Goal: Task Accomplishment & Management: Manage account settings

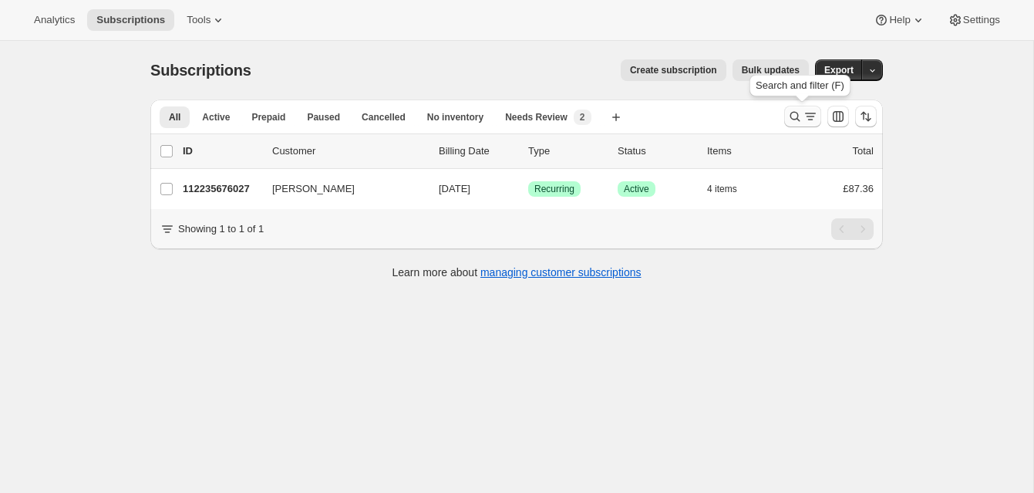
click at [794, 109] on icon "Search and filter results" at bounding box center [794, 116] width 15 height 15
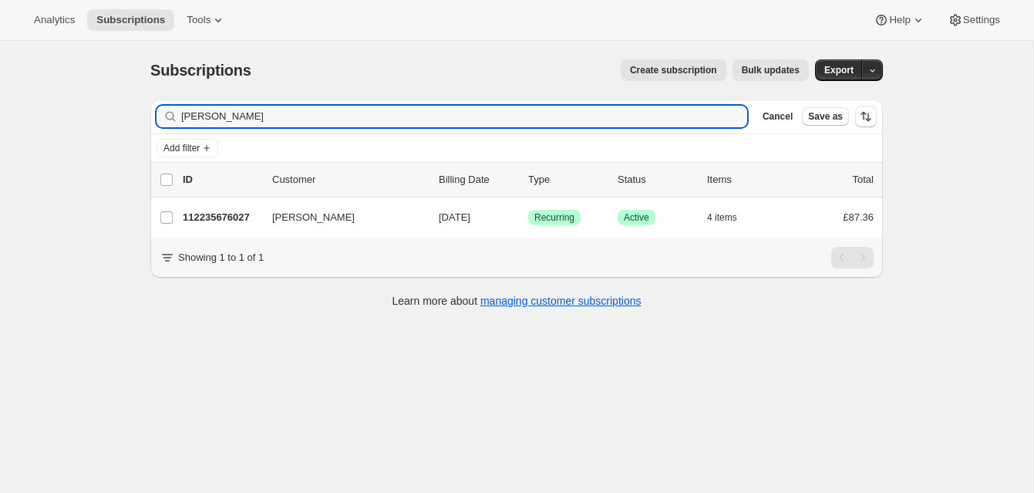
drag, startPoint x: 237, startPoint y: 116, endPoint x: 166, endPoint y: 106, distance: 72.3
click at [166, 106] on div "[PERSON_NAME] Clear" at bounding box center [452, 117] width 591 height 22
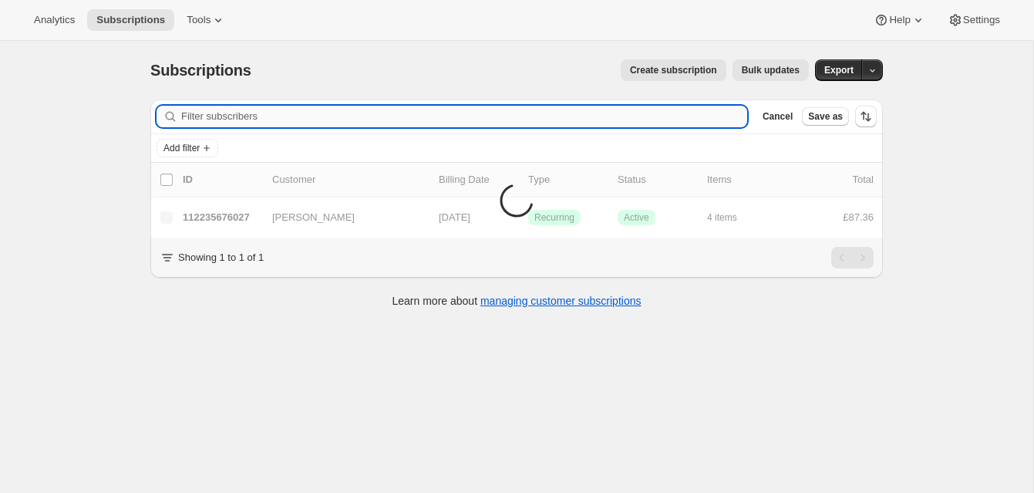
click at [220, 116] on input "Filter subscribers" at bounding box center [464, 117] width 566 height 22
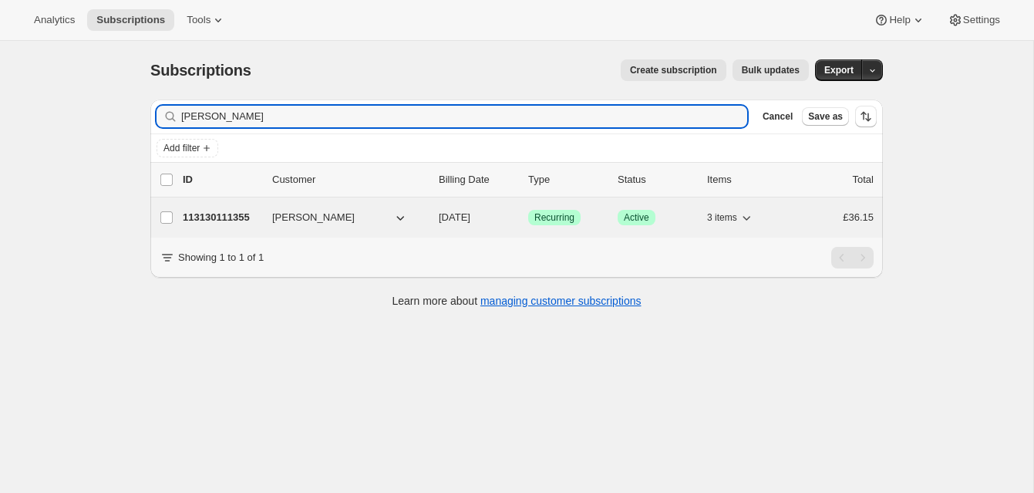
type input "[PERSON_NAME]"
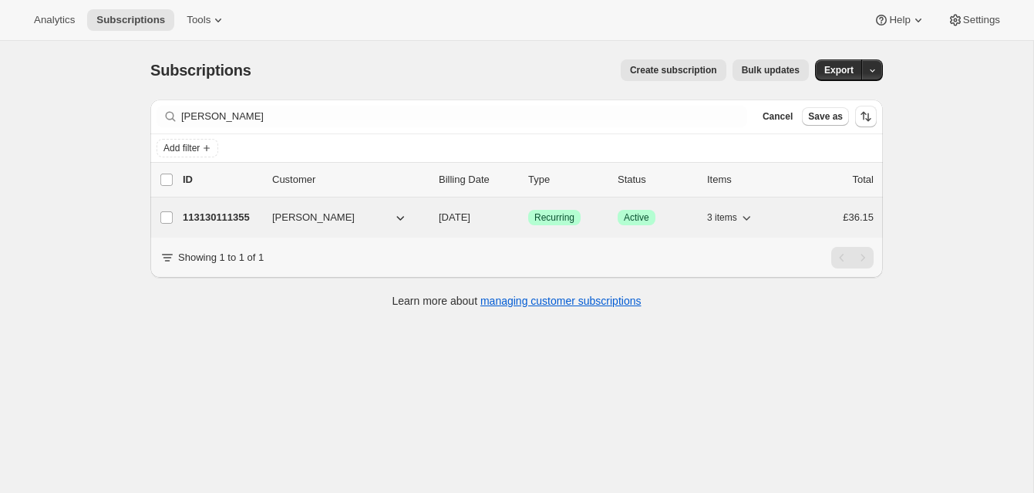
click at [216, 211] on p "113130111355" at bounding box center [221, 217] width 77 height 15
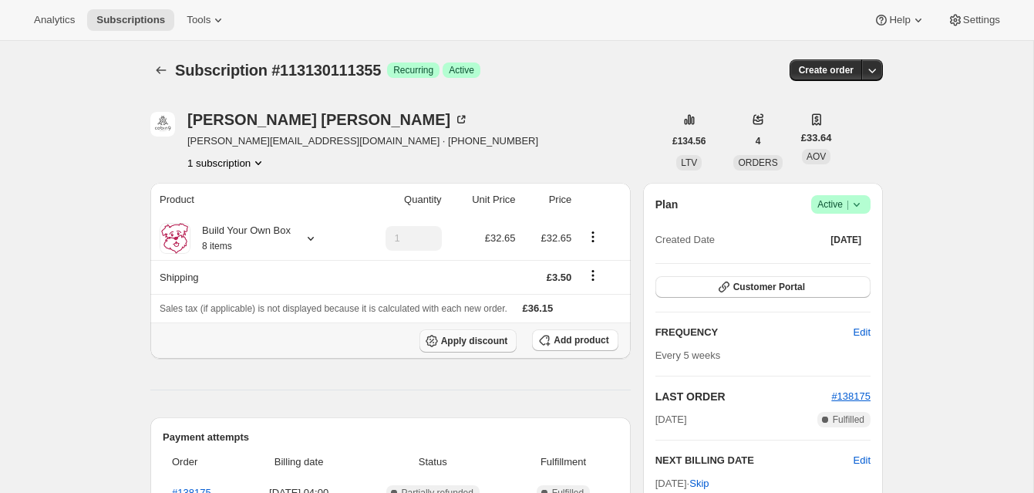
click at [490, 337] on span "Apply discount" at bounding box center [474, 341] width 67 height 12
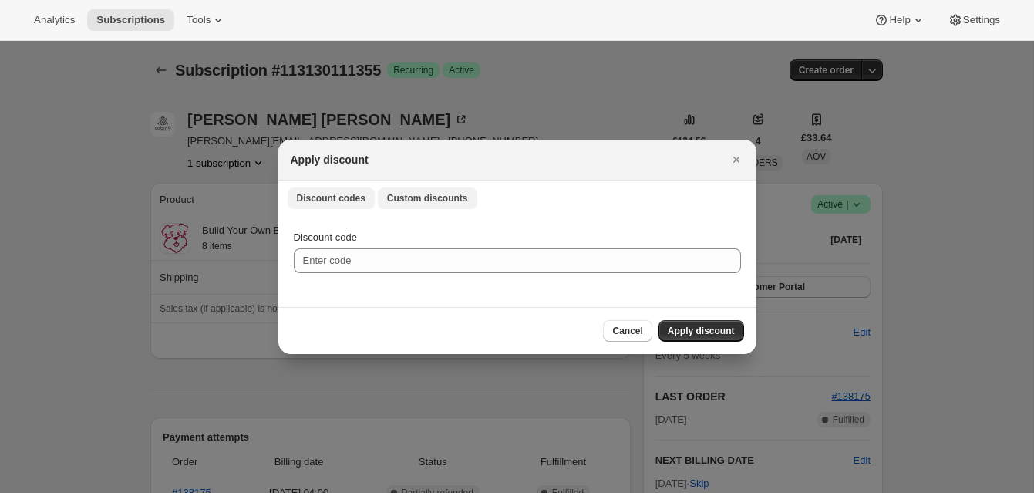
click at [432, 193] on span "Custom discounts" at bounding box center [427, 198] width 81 height 12
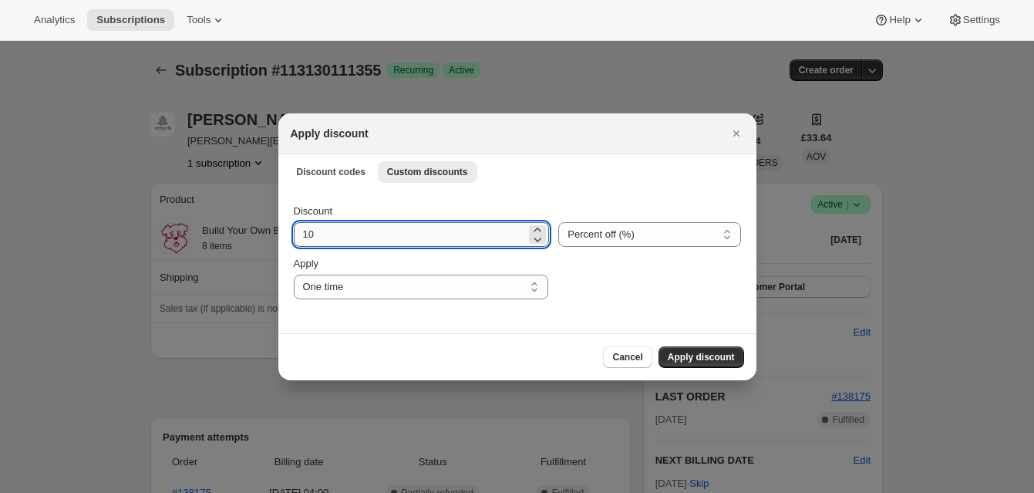
drag, startPoint x: 304, startPoint y: 235, endPoint x: 322, endPoint y: 236, distance: 18.5
click at [322, 236] on input "10" at bounding box center [410, 234] width 233 height 25
type input "20"
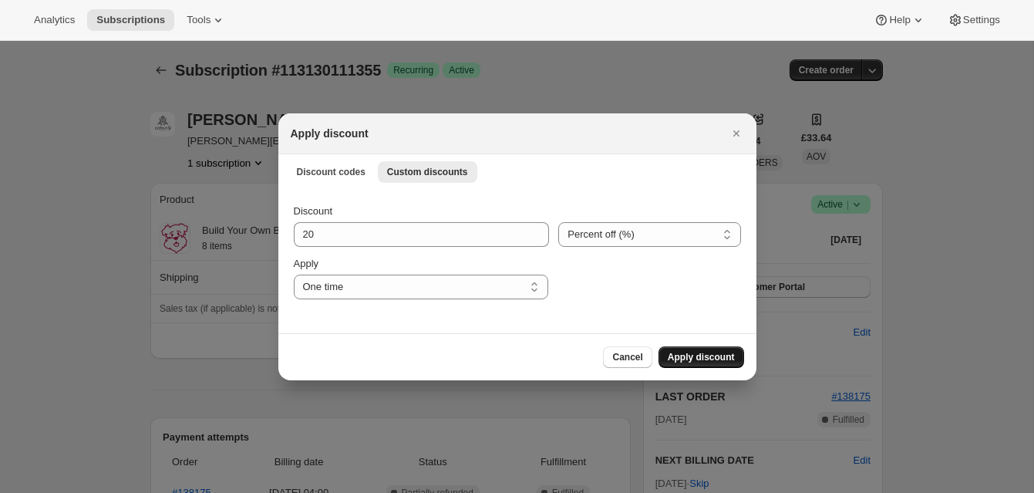
click at [716, 355] on span "Apply discount" at bounding box center [701, 357] width 67 height 12
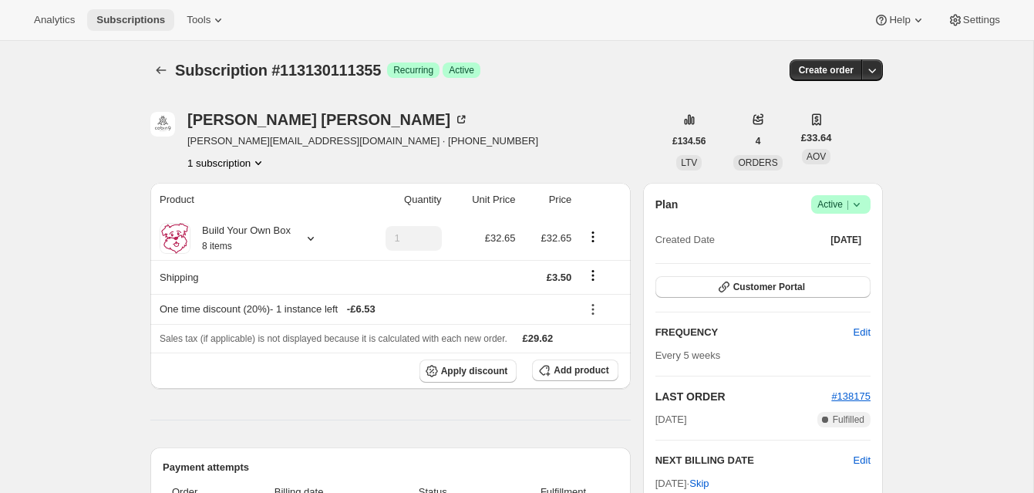
click at [147, 15] on span "Subscriptions" at bounding box center [130, 20] width 69 height 12
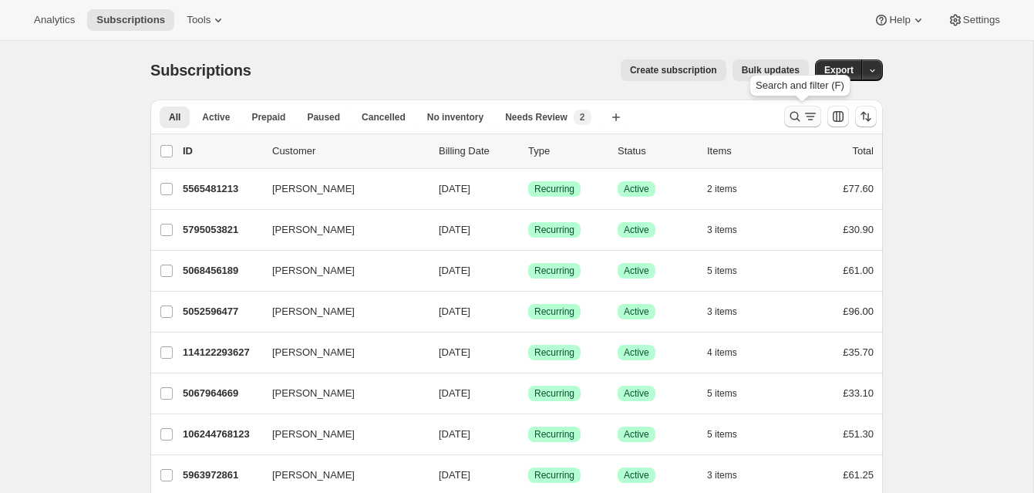
click at [793, 109] on icon "Search and filter results" at bounding box center [794, 116] width 15 height 15
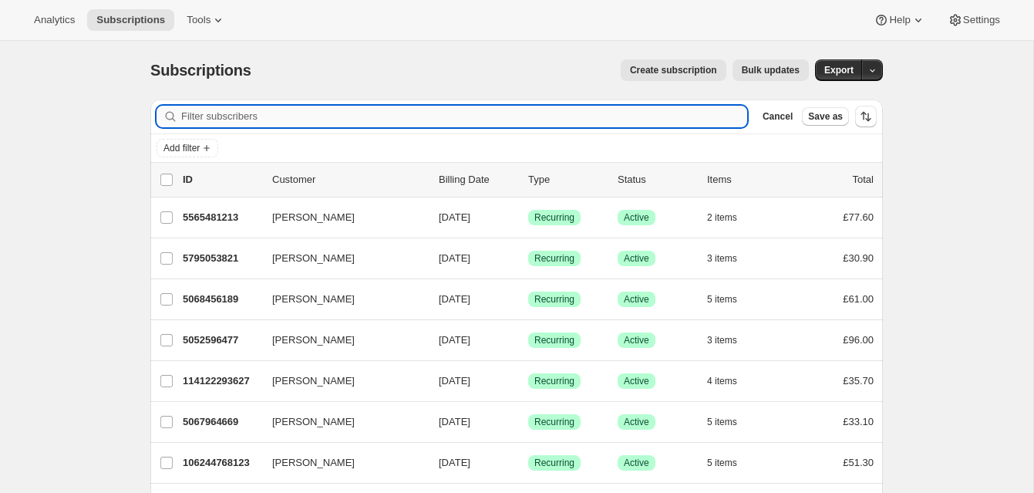
click at [274, 116] on input "Filter subscribers" at bounding box center [464, 117] width 566 height 22
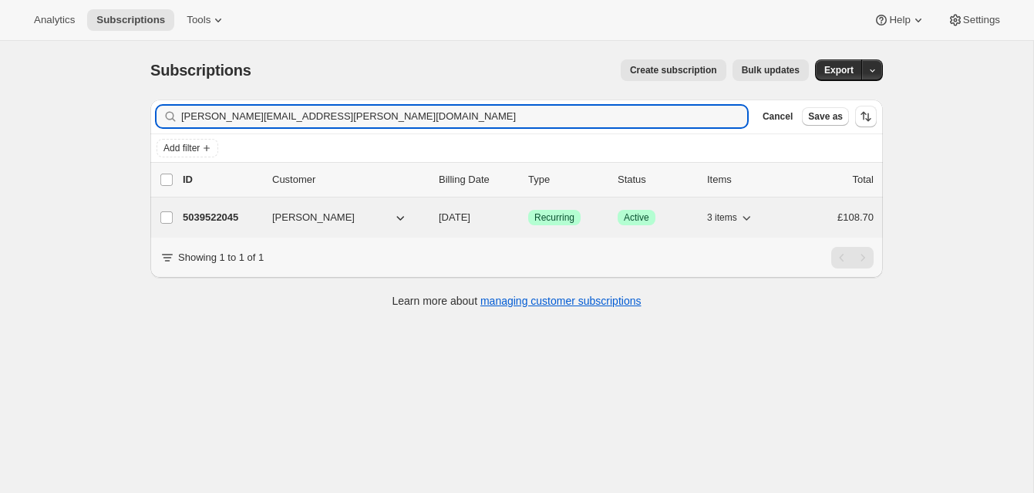
type input "[PERSON_NAME][EMAIL_ADDRESS][PERSON_NAME][DOMAIN_NAME]"
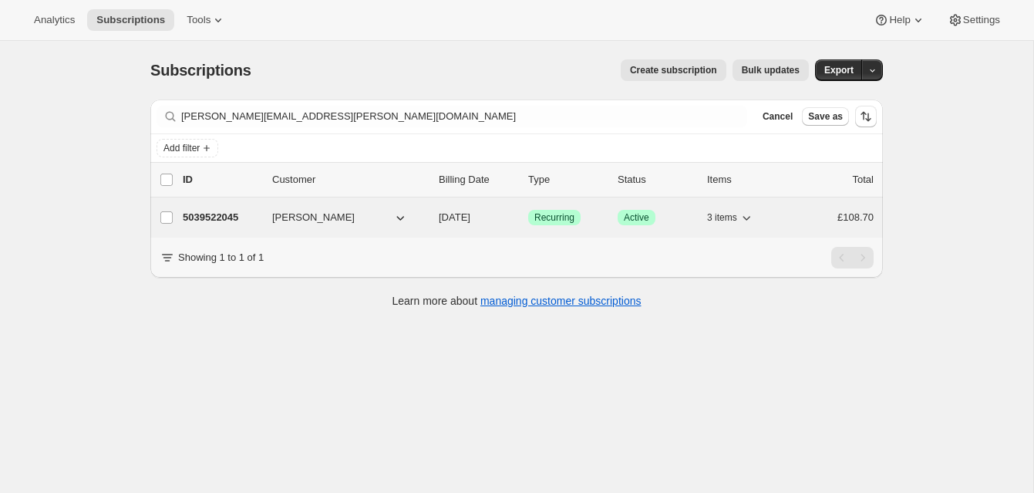
click at [224, 214] on p "5039522045" at bounding box center [221, 217] width 77 height 15
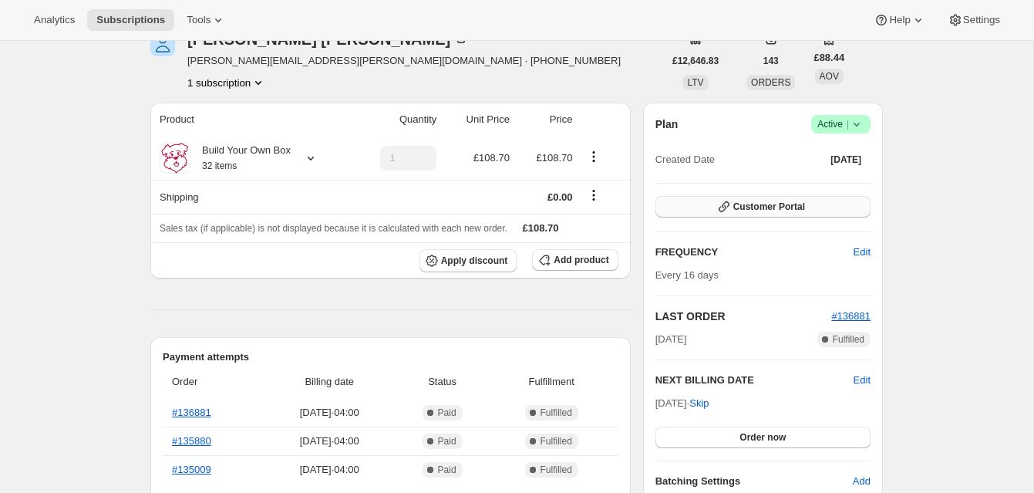
scroll to position [82, 0]
click at [751, 429] on span "Order now" at bounding box center [762, 435] width 46 height 12
click at [751, 429] on span "Click to confirm" at bounding box center [763, 435] width 70 height 12
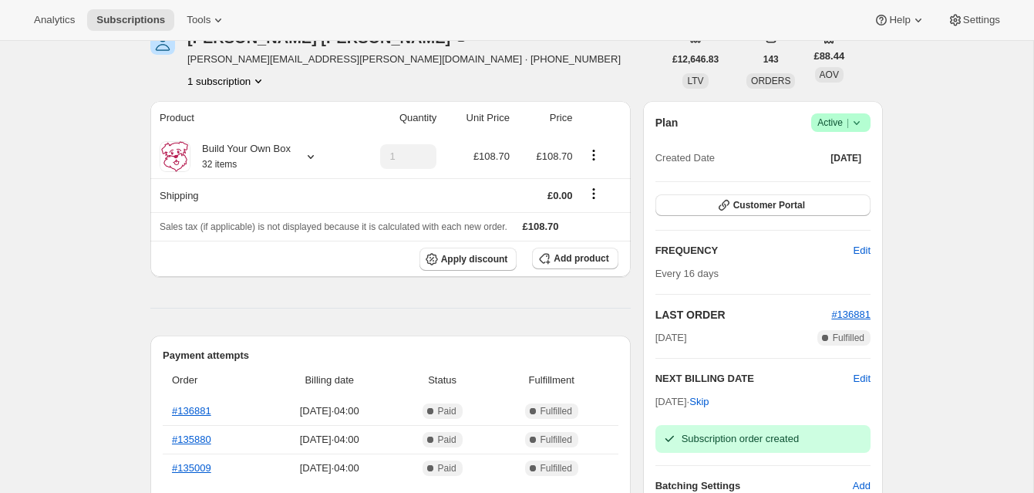
scroll to position [0, 0]
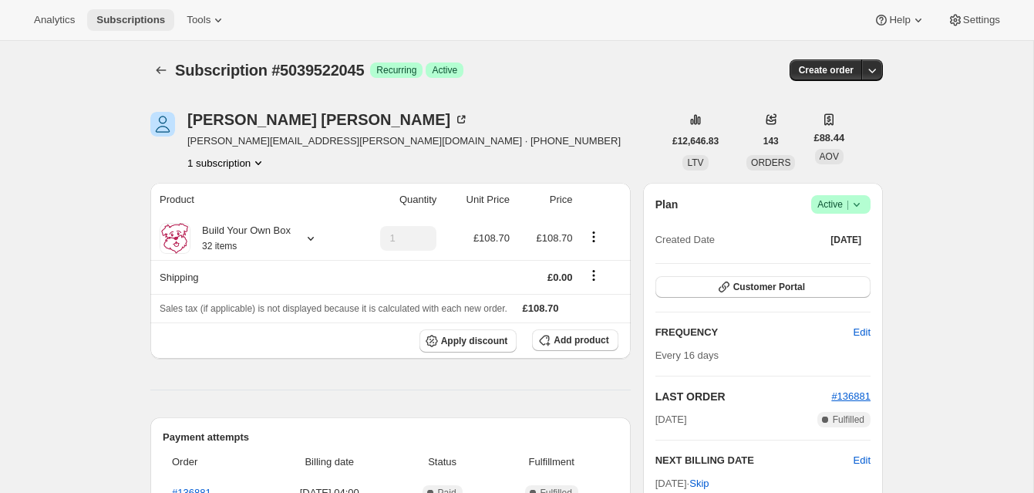
click at [144, 16] on span "Subscriptions" at bounding box center [130, 20] width 69 height 12
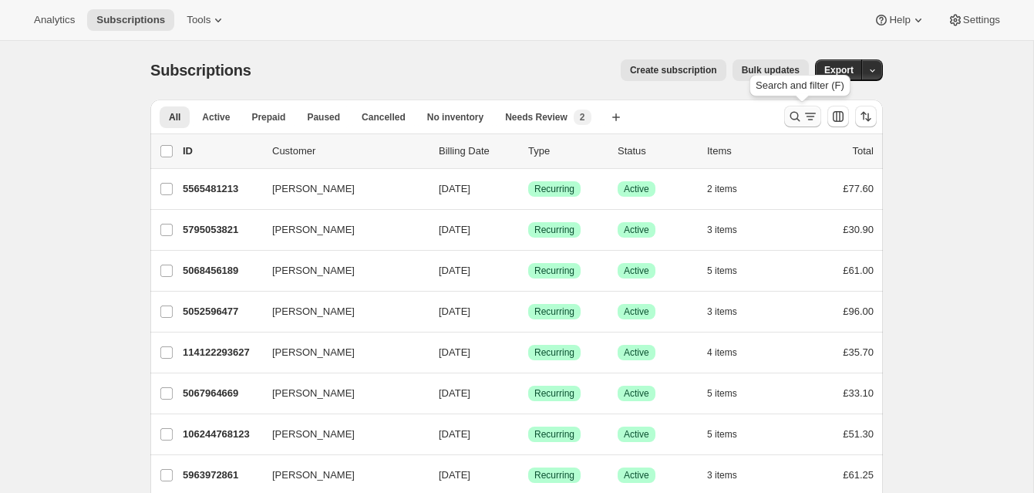
click at [793, 110] on icon "Search and filter results" at bounding box center [794, 116] width 15 height 15
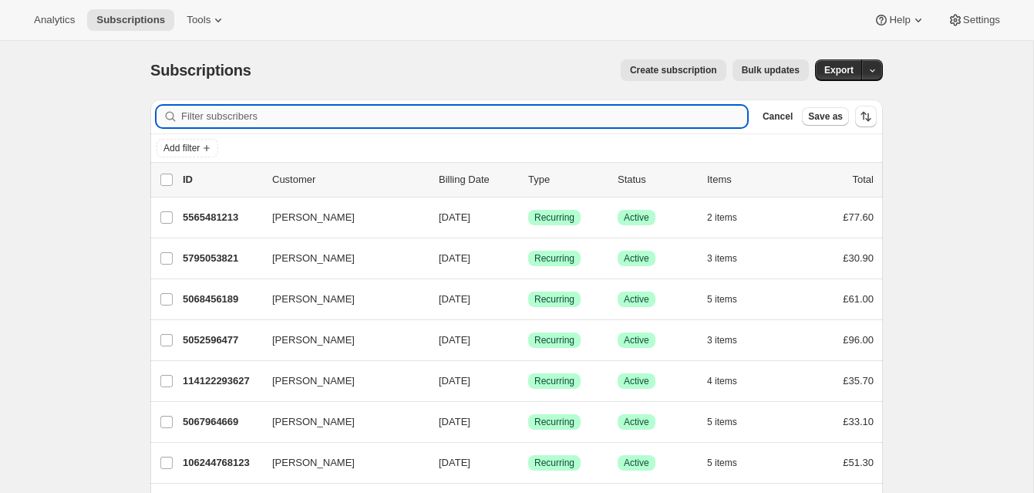
click at [295, 117] on input "Filter subscribers" at bounding box center [464, 117] width 566 height 22
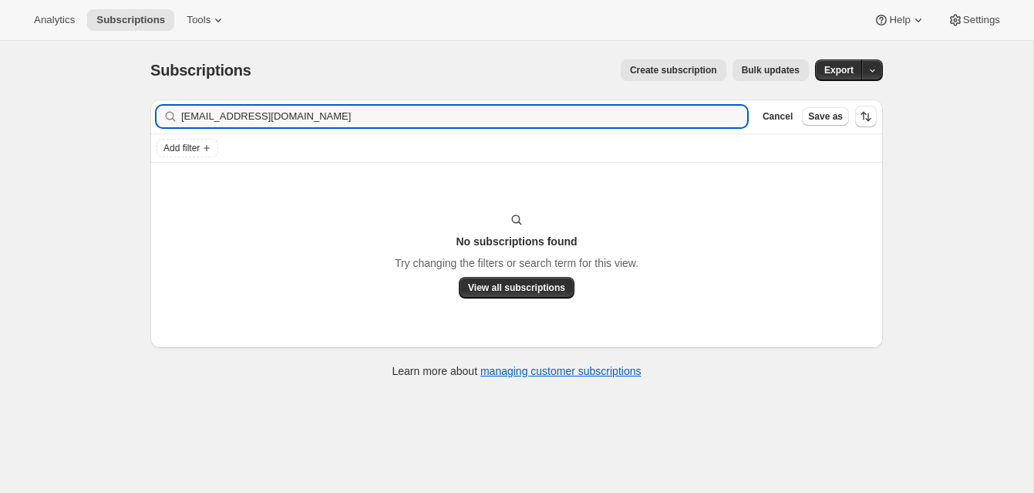
type input "[EMAIL_ADDRESS][DOMAIN_NAME]"
drag, startPoint x: 341, startPoint y: 119, endPoint x: 178, endPoint y: 108, distance: 163.1
click at [178, 108] on div "[EMAIL_ADDRESS][DOMAIN_NAME] Clear" at bounding box center [452, 117] width 591 height 22
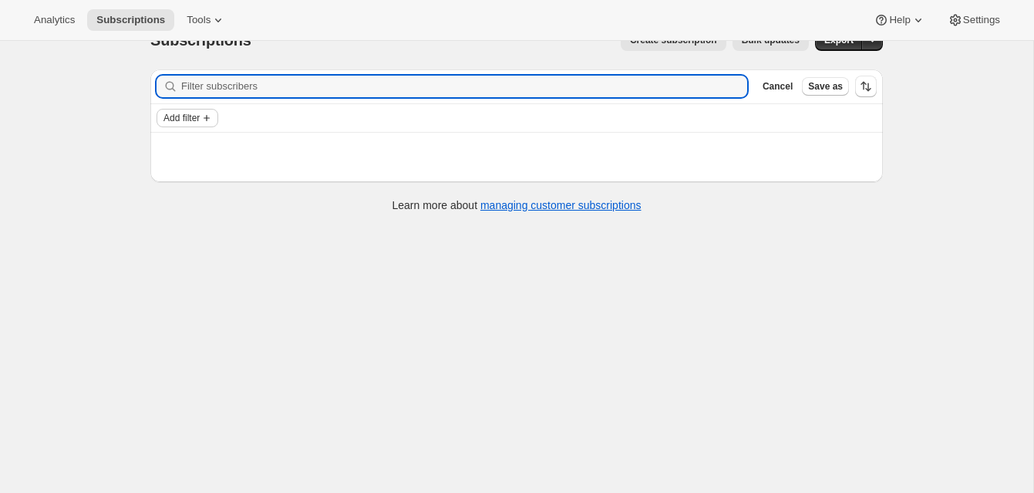
scroll to position [41, 0]
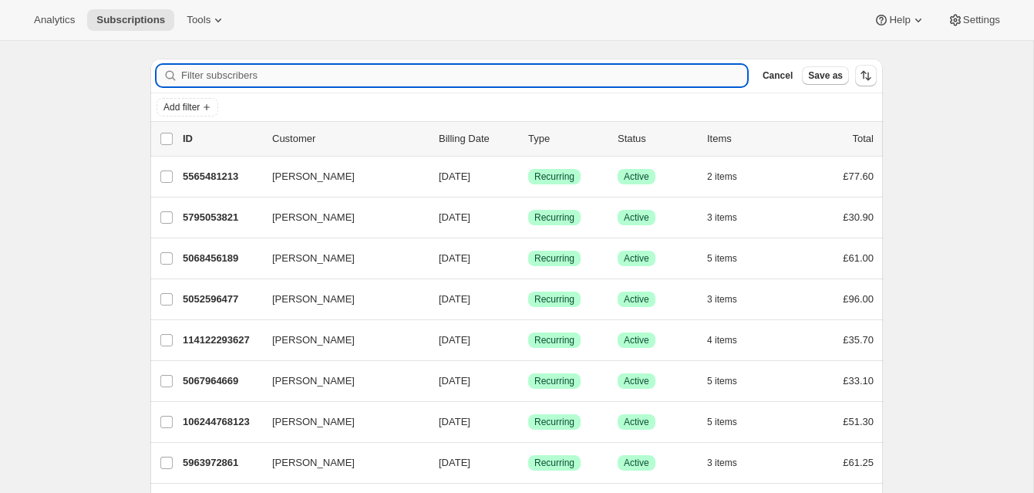
click at [202, 72] on input "Filter subscribers" at bounding box center [464, 76] width 566 height 22
paste input "[EMAIL_ADDRESS][DOMAIN_NAME]"
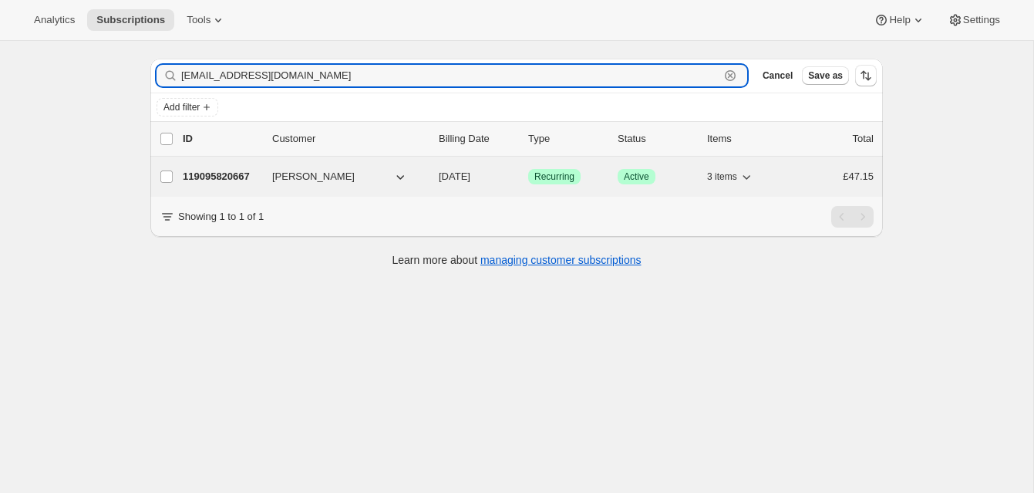
type input "[EMAIL_ADDRESS][DOMAIN_NAME]"
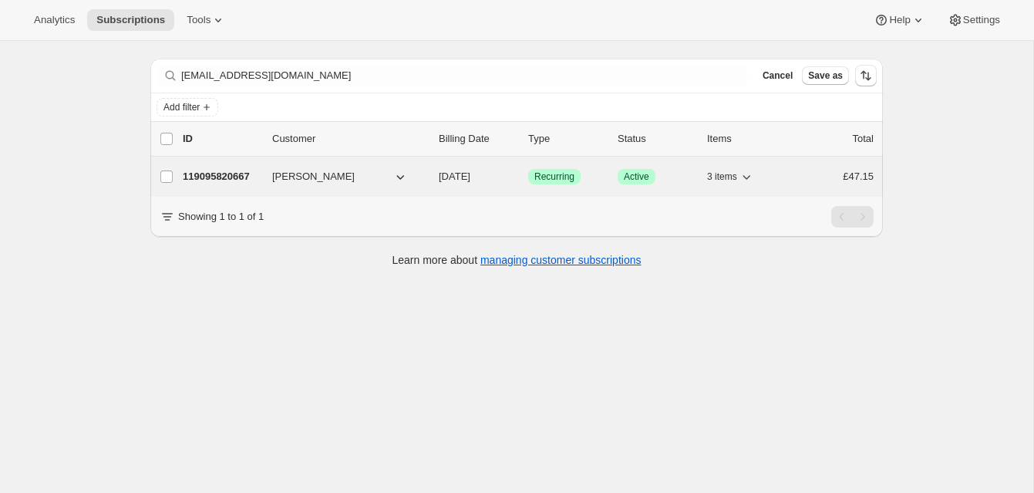
click at [231, 170] on p "119095820667" at bounding box center [221, 176] width 77 height 15
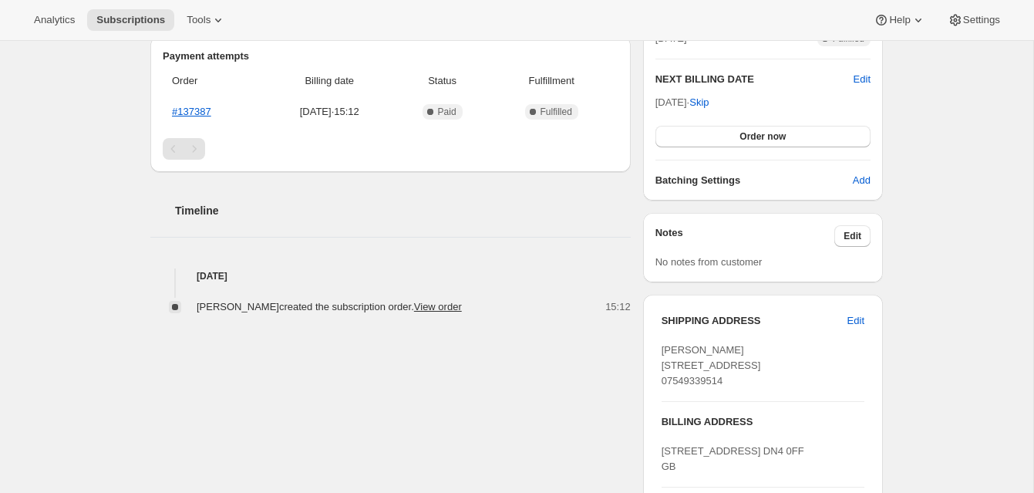
scroll to position [446, 0]
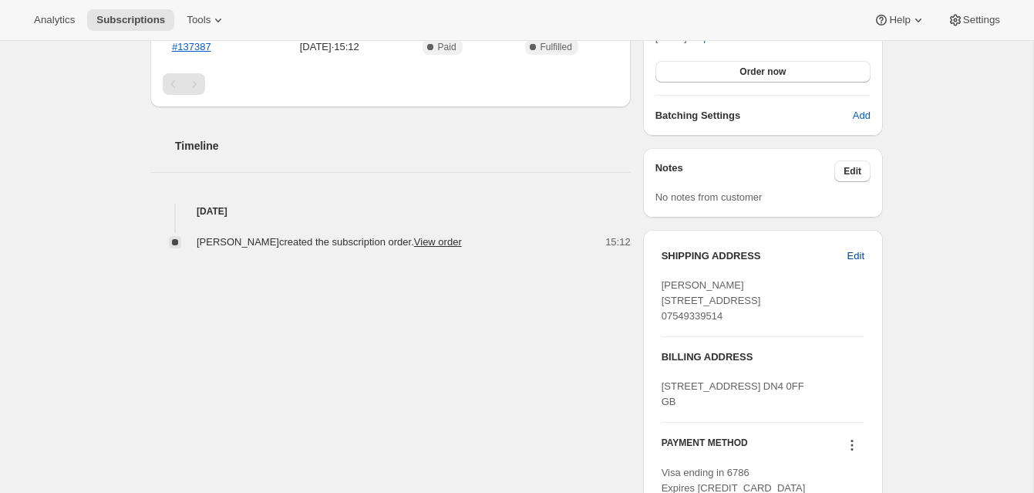
click at [853, 254] on span "Edit" at bounding box center [855, 255] width 17 height 15
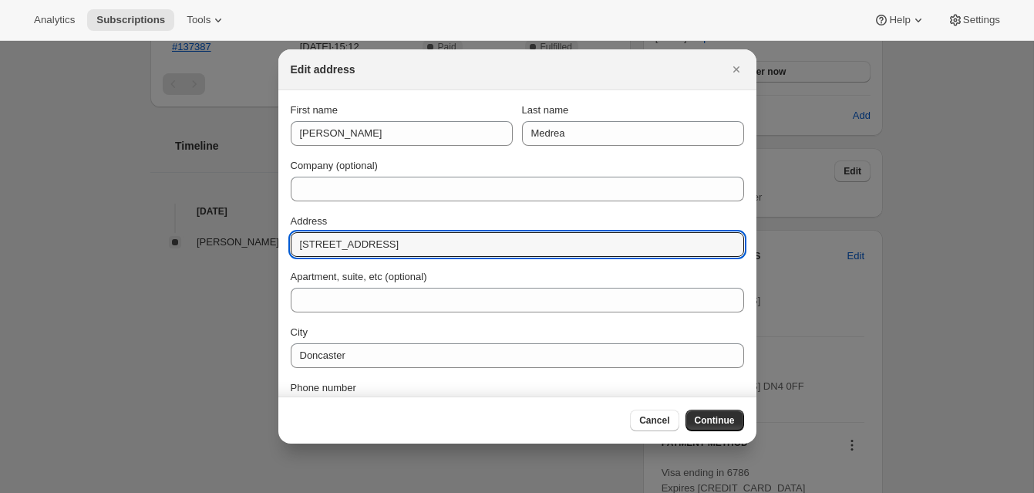
drag, startPoint x: 393, startPoint y: 248, endPoint x: 275, endPoint y: 240, distance: 118.2
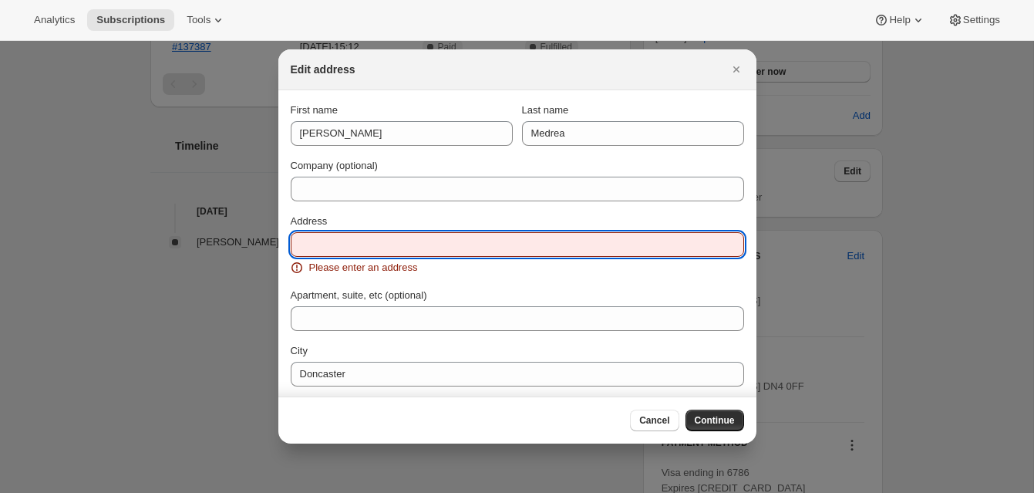
paste input "[STREET_ADDRESS]"
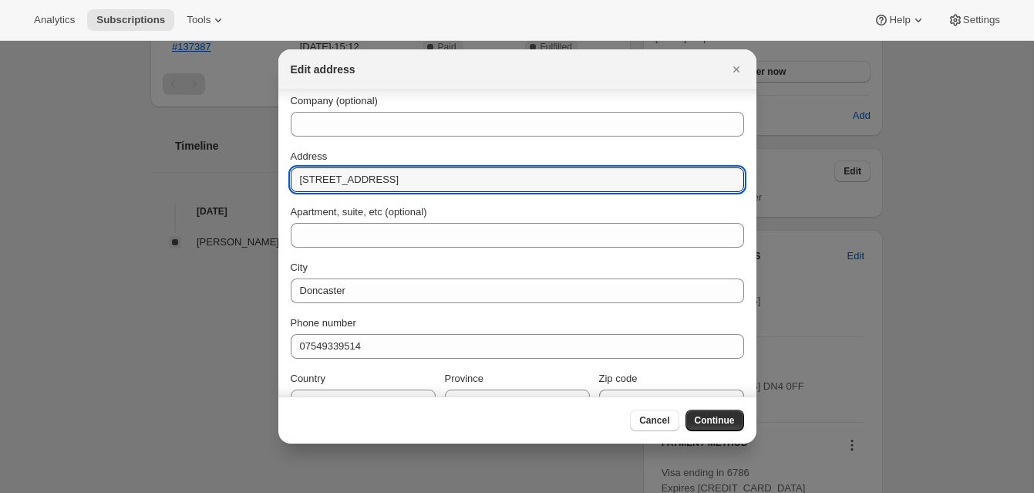
scroll to position [95, 0]
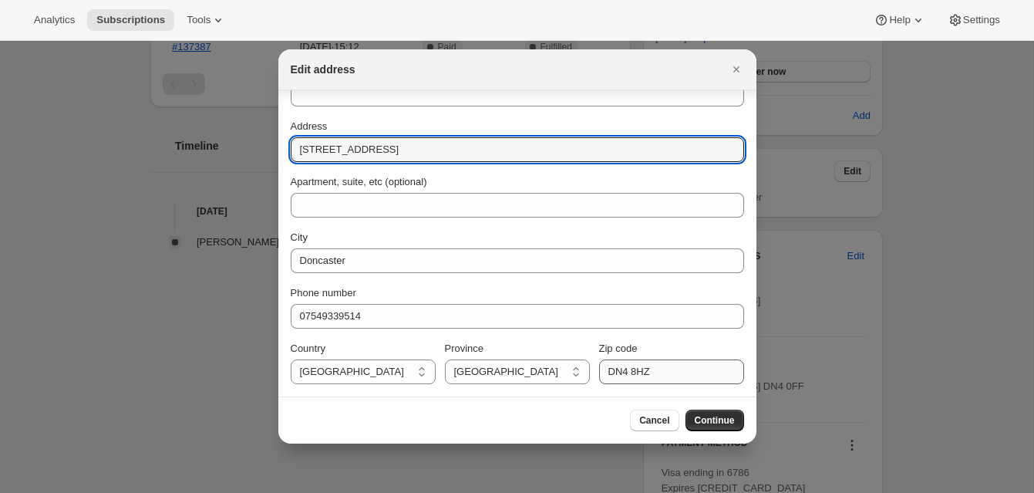
type input "[STREET_ADDRESS]"
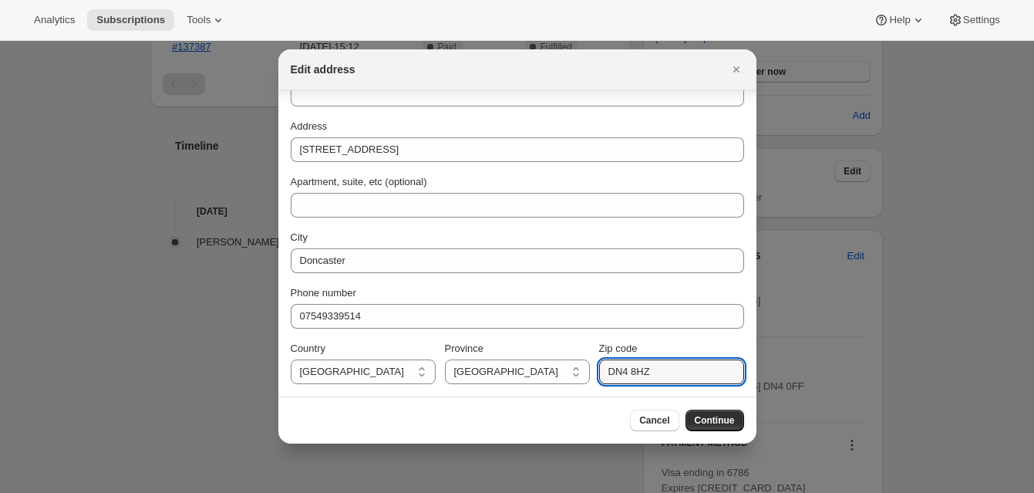
drag, startPoint x: 665, startPoint y: 374, endPoint x: 594, endPoint y: 370, distance: 71.0
click at [594, 370] on div "Country [GEOGRAPHIC_DATA] [GEOGRAPHIC_DATA] Province [GEOGRAPHIC_DATA] [GEOGRAP…" at bounding box center [517, 362] width 453 height 43
paste input "DN40FF"
type input "DN40FF"
click at [712, 416] on span "Continue" at bounding box center [715, 420] width 40 height 12
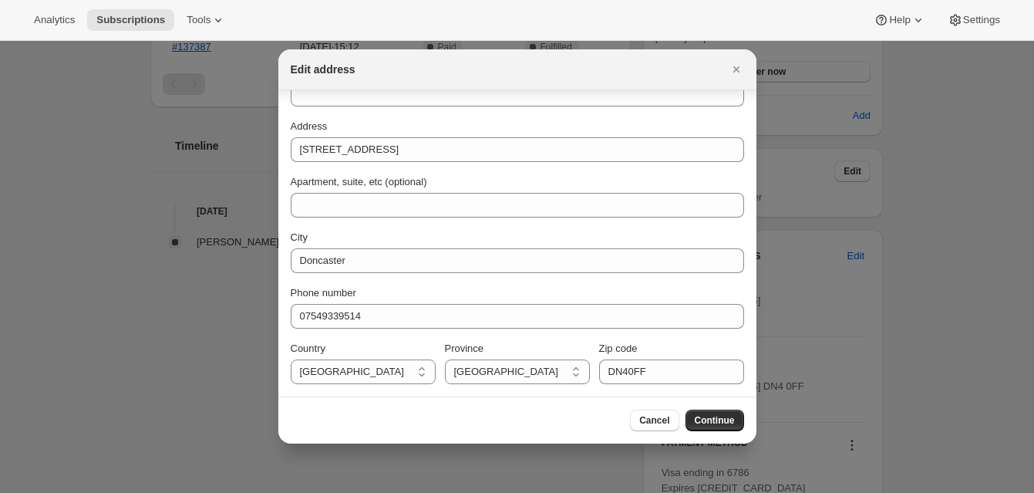
scroll to position [0, 0]
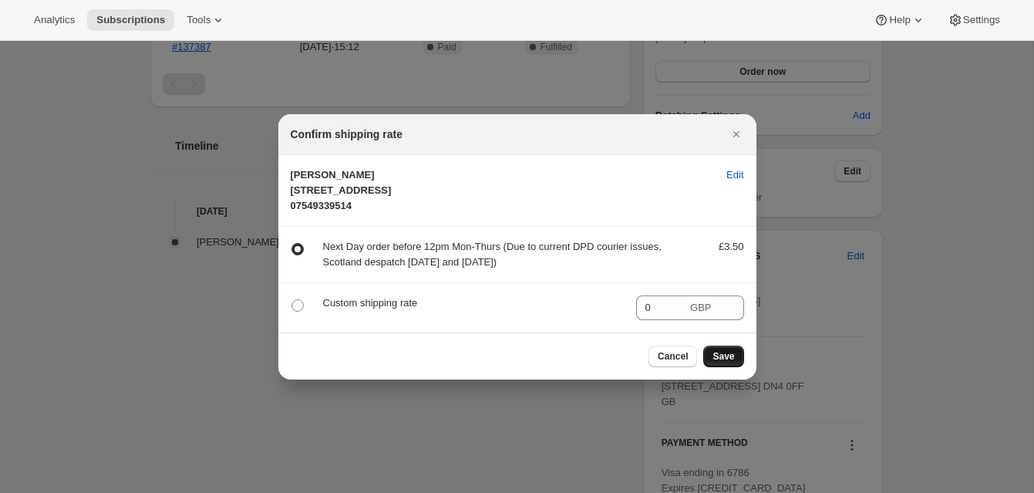
click at [723, 362] on span "Save" at bounding box center [723, 356] width 22 height 12
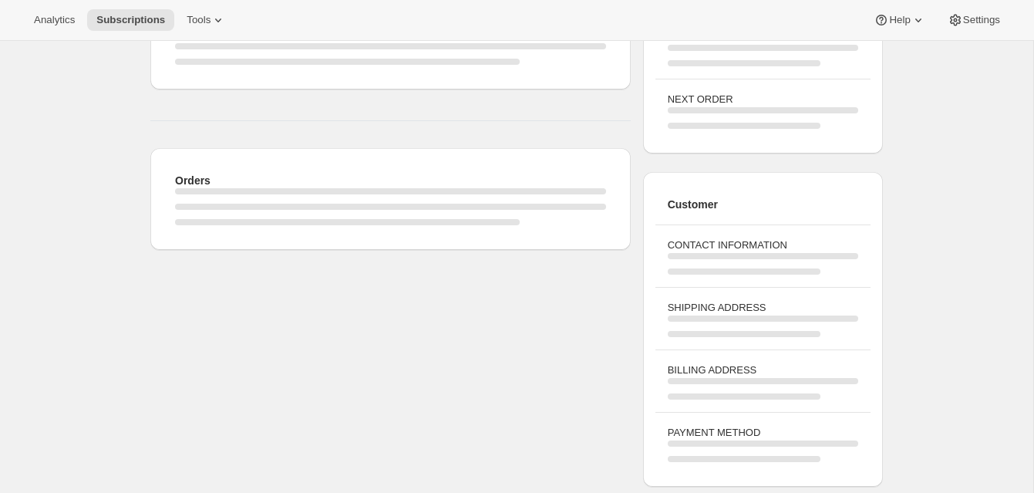
scroll to position [446, 0]
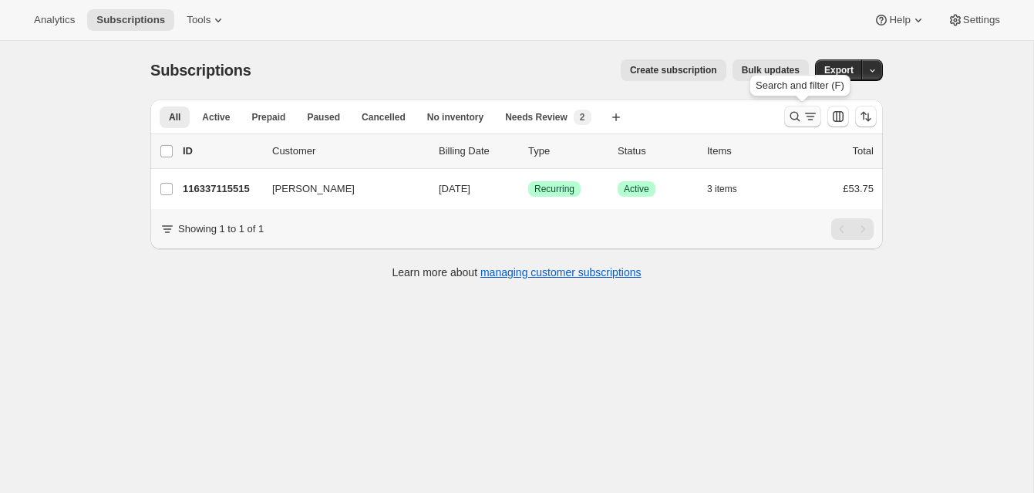
click at [793, 111] on icon "Search and filter results" at bounding box center [794, 116] width 15 height 15
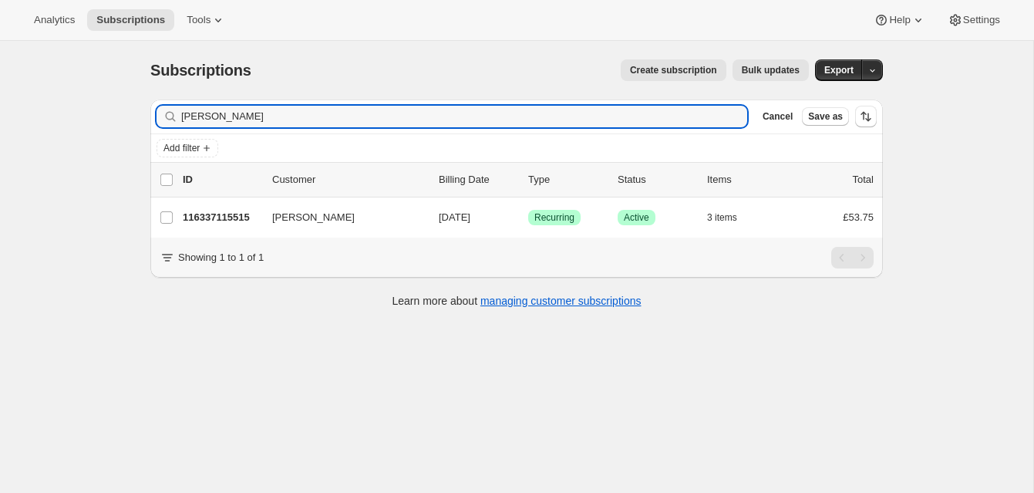
drag, startPoint x: 219, startPoint y: 116, endPoint x: 166, endPoint y: 111, distance: 53.5
click at [166, 111] on div "[PERSON_NAME] Clear" at bounding box center [452, 117] width 591 height 22
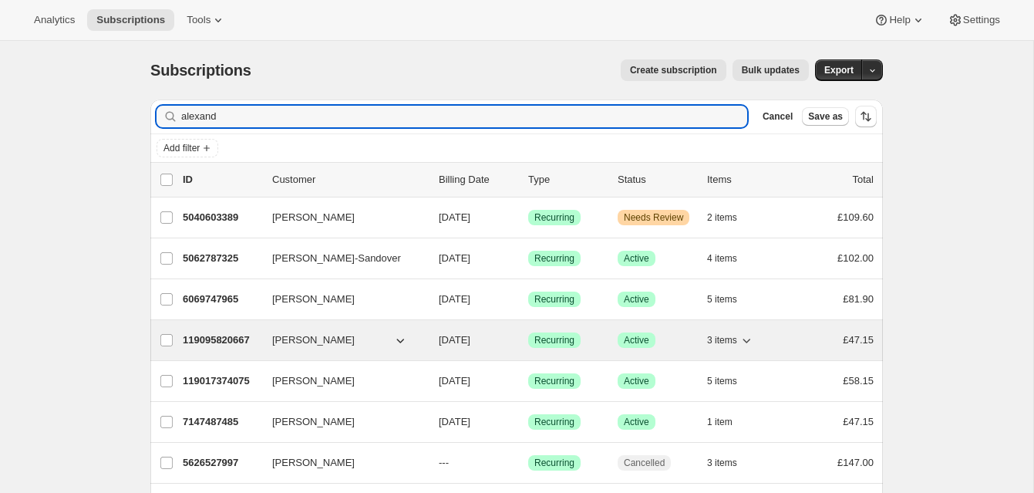
type input "alexand"
click at [255, 334] on p "119095820667" at bounding box center [221, 339] width 77 height 15
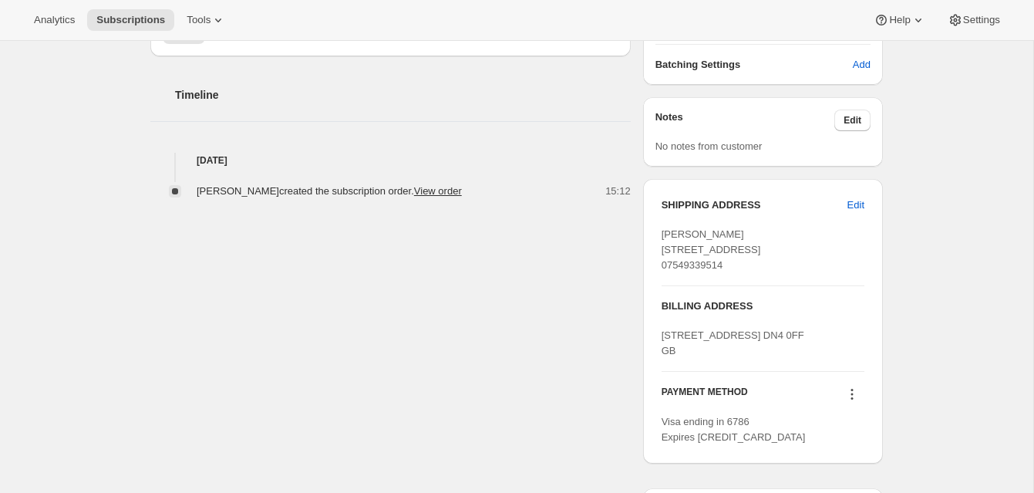
scroll to position [498, 0]
drag, startPoint x: 787, startPoint y: 376, endPoint x: 736, endPoint y: 378, distance: 50.9
click at [736, 357] on div "[STREET_ADDRESS] DN4 0FF GB" at bounding box center [763, 341] width 203 height 31
copy span "DN4 0FF"
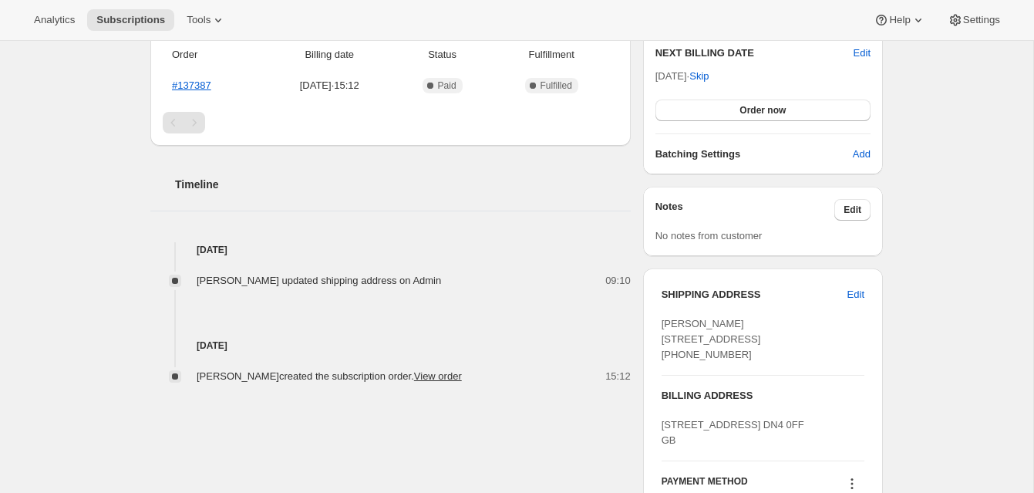
scroll to position [408, 0]
drag, startPoint x: 664, startPoint y: 311, endPoint x: 772, endPoint y: 380, distance: 128.3
click at [773, 362] on div "SHIPPING ADDRESS Edit Alexandra Medrea 49 Horse Shoe Court Doncaster ENG, DN4 0…" at bounding box center [763, 324] width 203 height 76
copy span "Alexandra Medrea 49 Horse Shoe Court Doncaster ENG, DN4 0FF United Kingdom +447…"
click at [860, 51] on span "Edit" at bounding box center [862, 52] width 17 height 15
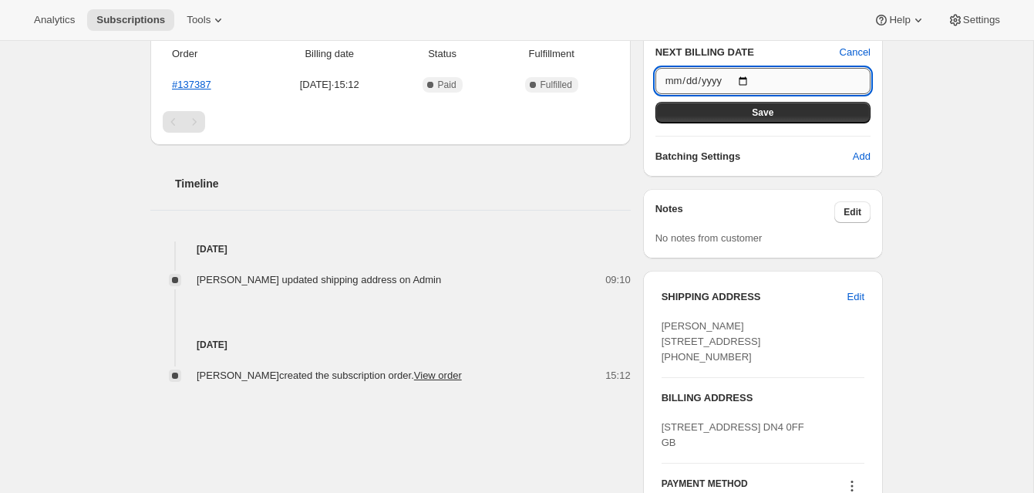
click at [748, 79] on input "2025-10-21" at bounding box center [762, 81] width 215 height 26
type input "2025-10-20"
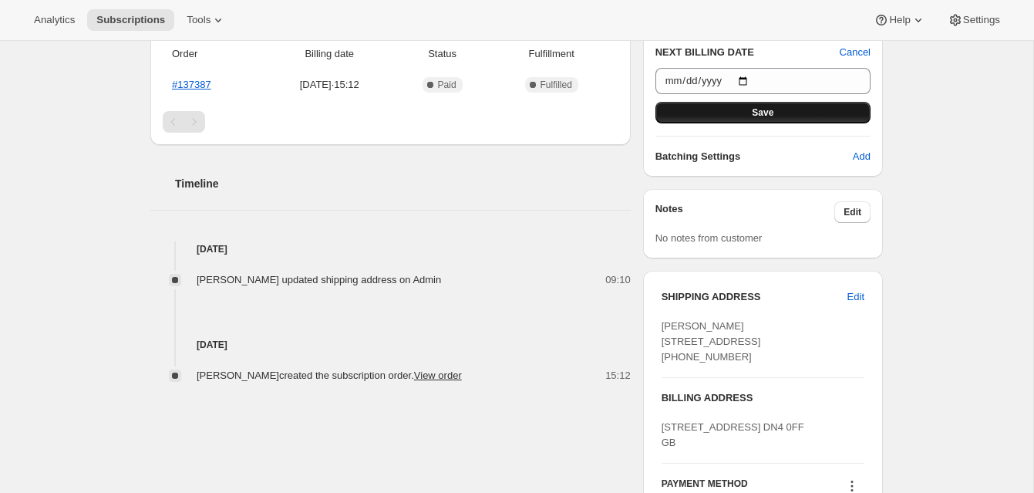
click at [767, 107] on span "Save" at bounding box center [763, 112] width 22 height 12
